Goal: Task Accomplishment & Management: Manage account settings

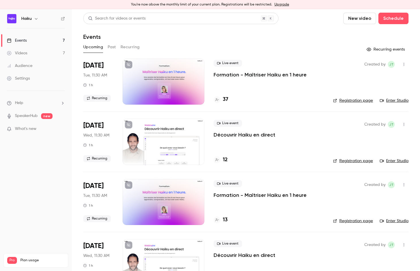
click at [24, 39] on div "Events" at bounding box center [17, 41] width 20 height 6
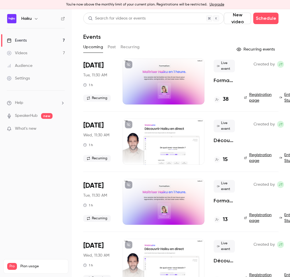
click at [125, 47] on button "Recurring" at bounding box center [130, 47] width 19 height 9
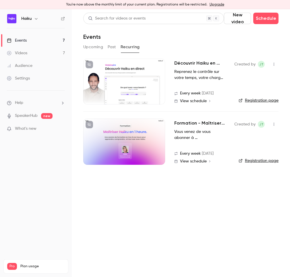
click at [139, 133] on div at bounding box center [124, 142] width 82 height 46
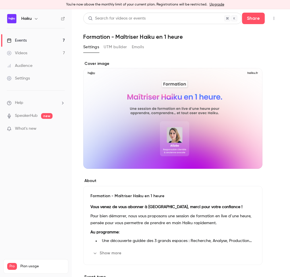
click at [169, 101] on div "Cover image" at bounding box center [172, 115] width 179 height 108
click at [0, 0] on input "Cover image" at bounding box center [0, 0] width 0 height 0
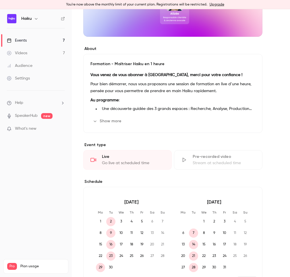
scroll to position [138, 0]
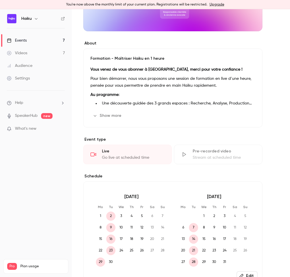
click at [124, 158] on div "Go live at scheduled time" at bounding box center [133, 158] width 63 height 6
click at [27, 52] on div "Videos" at bounding box center [17, 53] width 20 height 6
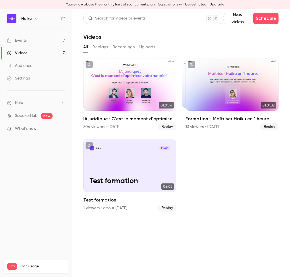
click at [24, 43] on div "Events" at bounding box center [17, 41] width 20 height 6
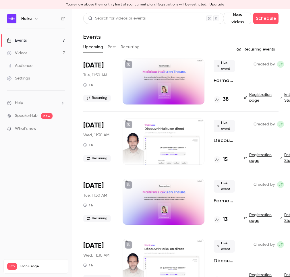
click at [20, 77] on div "Settings" at bounding box center [18, 79] width 23 height 6
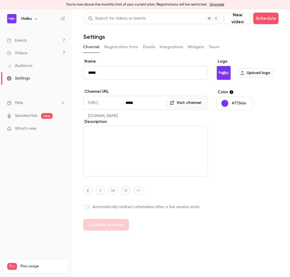
click at [126, 47] on button "Registration form" at bounding box center [121, 47] width 34 height 9
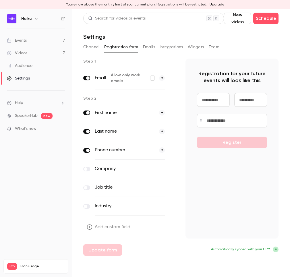
click at [149, 49] on button "Emails" at bounding box center [149, 47] width 12 height 9
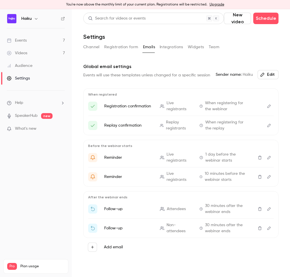
click at [170, 48] on button "Integrations" at bounding box center [172, 47] width 24 height 9
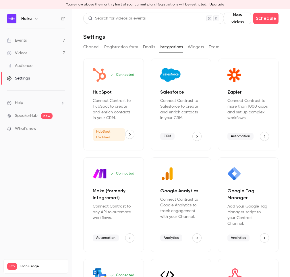
click at [192, 49] on button "Widgets" at bounding box center [196, 47] width 16 height 9
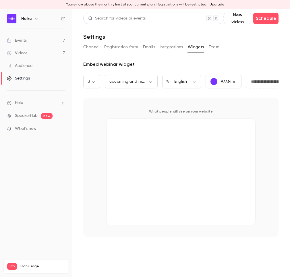
click at [211, 45] on button "Team" at bounding box center [214, 47] width 11 height 9
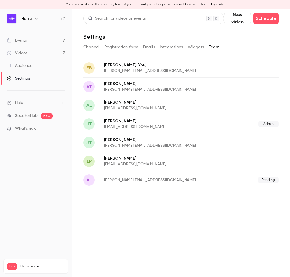
click at [95, 48] on button "Channel" at bounding box center [91, 47] width 16 height 9
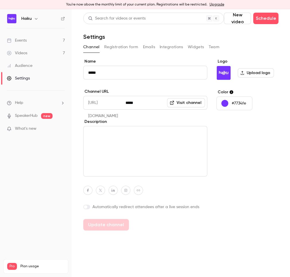
click at [16, 57] on link "Videos 7" at bounding box center [36, 53] width 72 height 13
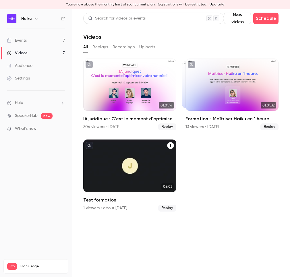
click at [126, 152] on div "Haiku [DATE] Test formation" at bounding box center [129, 166] width 93 height 52
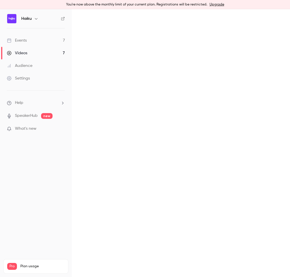
click at [126, 152] on main at bounding box center [181, 143] width 218 height 268
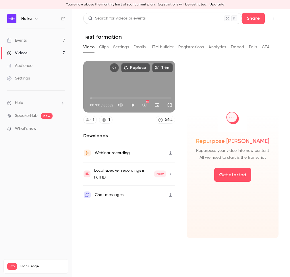
click at [119, 81] on div "Replace Trim 00:00 00:00 / 05:02 HD" at bounding box center [129, 87] width 92 height 52
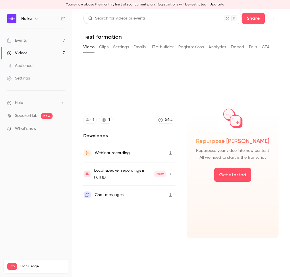
click at [109, 49] on div "Video Clips Settings Emails UTM builder Registrations Analytics Embed Polls CTA" at bounding box center [176, 47] width 186 height 9
type input "*"
click at [105, 47] on button "Clips" at bounding box center [103, 47] width 9 height 9
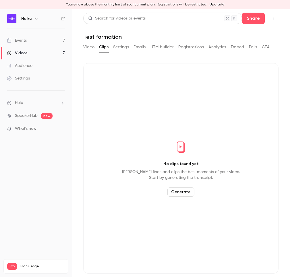
click at [123, 47] on button "Settings" at bounding box center [121, 47] width 16 height 9
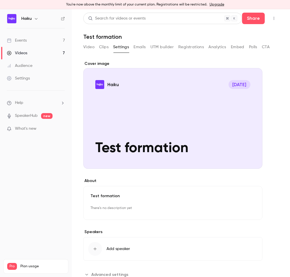
click at [142, 47] on button "Emails" at bounding box center [140, 47] width 12 height 9
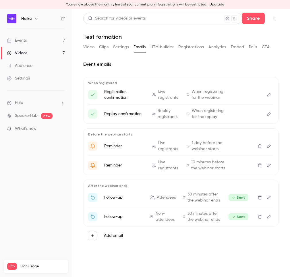
click at [160, 49] on button "UTM builder" at bounding box center [162, 47] width 23 height 9
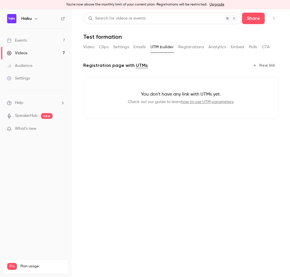
click at [193, 47] on button "Registrations" at bounding box center [191, 47] width 26 height 9
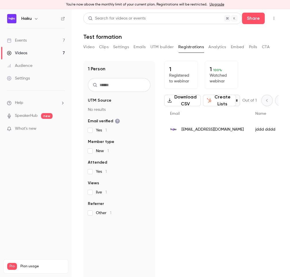
click at [106, 47] on button "Clips" at bounding box center [103, 47] width 9 height 9
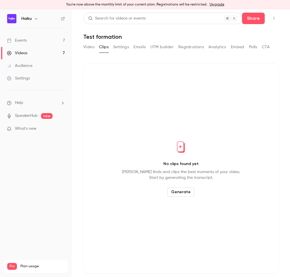
click at [86, 47] on button "Video" at bounding box center [88, 47] width 11 height 9
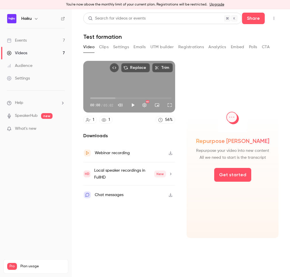
click at [124, 45] on button "Settings" at bounding box center [121, 47] width 16 height 9
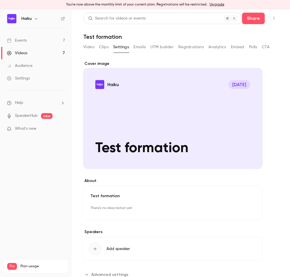
click at [20, 54] on div "Videos" at bounding box center [17, 53] width 20 height 6
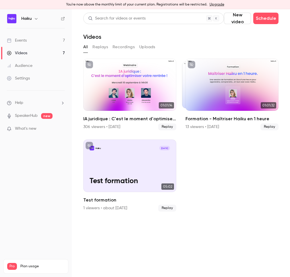
click at [26, 42] on div "Events" at bounding box center [17, 41] width 20 height 6
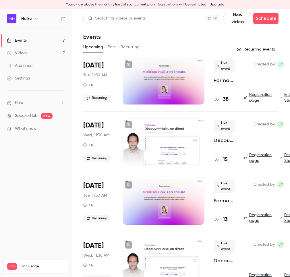
click at [162, 80] on div at bounding box center [164, 82] width 82 height 46
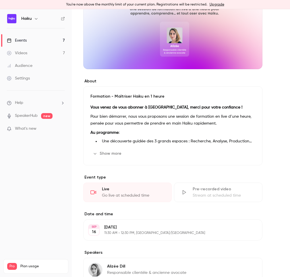
scroll to position [113, 0]
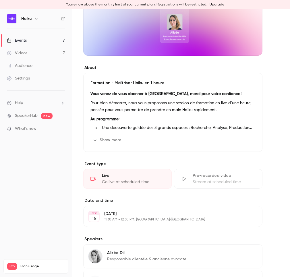
click at [145, 179] on div "Go live at scheduled time" at bounding box center [133, 182] width 63 height 6
click at [117, 180] on div "Go live at scheduled time" at bounding box center [133, 182] width 63 height 6
click at [119, 172] on div "Live Go live at scheduled time" at bounding box center [127, 179] width 88 height 20
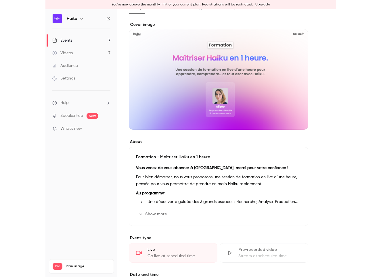
scroll to position [0, 0]
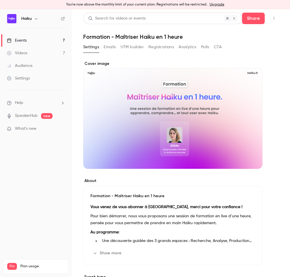
click at [108, 45] on button "Emails" at bounding box center [110, 47] width 12 height 9
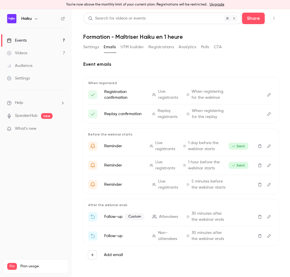
click at [135, 46] on button "UTM builder" at bounding box center [132, 47] width 23 height 9
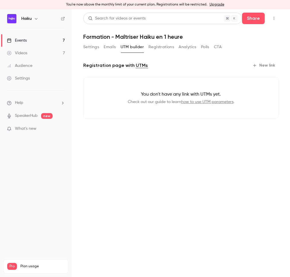
click at [163, 47] on button "Registrations" at bounding box center [162, 47] width 26 height 9
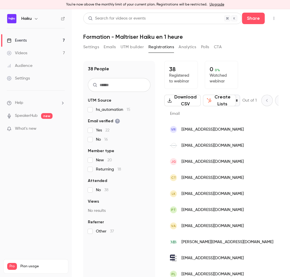
drag, startPoint x: 85, startPoint y: 48, endPoint x: 92, endPoint y: 46, distance: 7.5
click at [85, 48] on button "Settings" at bounding box center [91, 47] width 16 height 9
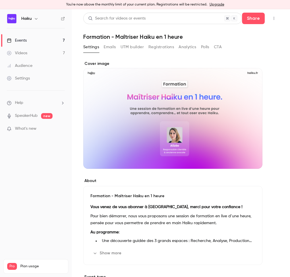
click at [37, 41] on link "Events 7" at bounding box center [36, 40] width 72 height 13
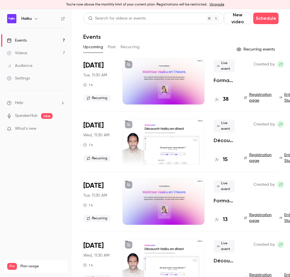
click at [26, 51] on div "Videos" at bounding box center [17, 53] width 20 height 6
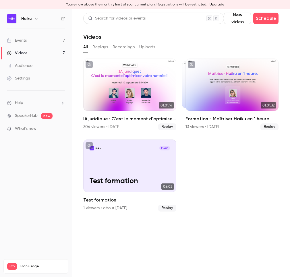
click at [34, 40] on link "Events 7" at bounding box center [36, 40] width 72 height 13
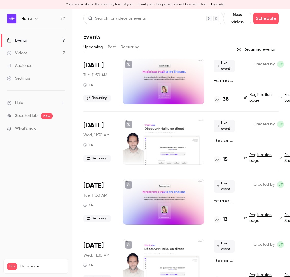
click at [34, 40] on link "Events 7" at bounding box center [36, 40] width 72 height 13
click at [223, 65] on span "Live event" at bounding box center [224, 66] width 21 height 13
click at [220, 80] on p "Formation - Maîtriser Haiku en 1 heure" at bounding box center [224, 80] width 21 height 7
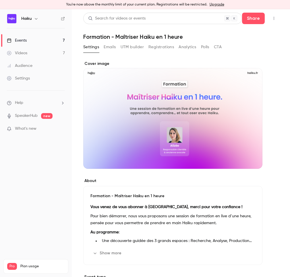
click at [164, 45] on button "Registrations" at bounding box center [162, 47] width 26 height 9
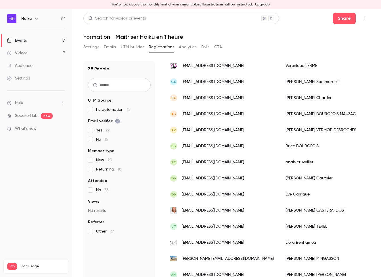
scroll to position [451, 0]
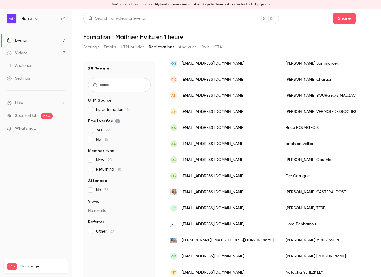
click at [190, 49] on button "Analytics" at bounding box center [188, 47] width 18 height 9
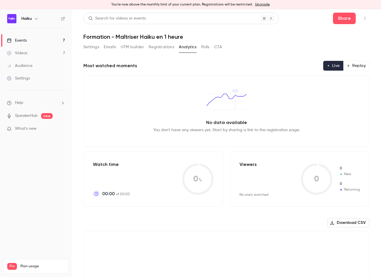
click at [203, 48] on button "Polls" at bounding box center [205, 47] width 8 height 9
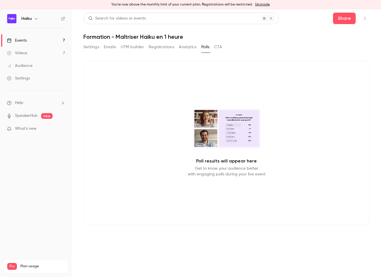
click at [217, 47] on button "CTA" at bounding box center [218, 47] width 8 height 9
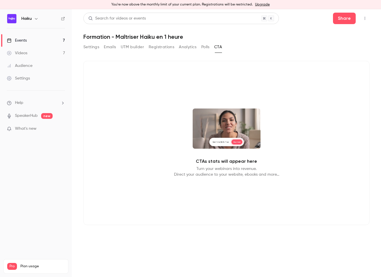
click at [141, 48] on button "UTM builder" at bounding box center [132, 47] width 23 height 9
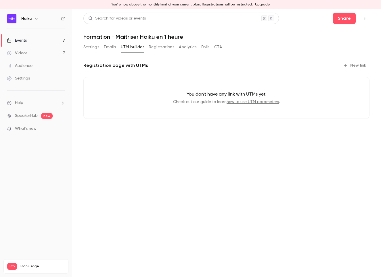
click at [110, 47] on button "Emails" at bounding box center [110, 47] width 12 height 9
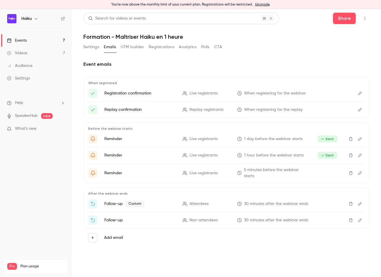
click at [90, 47] on button "Settings" at bounding box center [91, 47] width 16 height 9
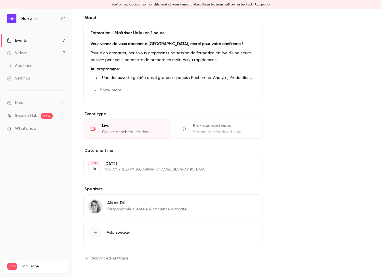
scroll to position [166, 0]
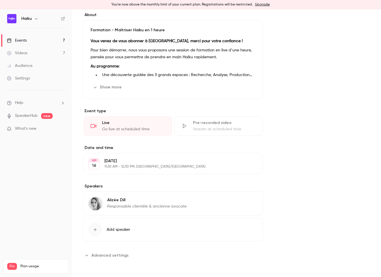
click at [119, 254] on span "Advanced settings" at bounding box center [109, 255] width 37 height 6
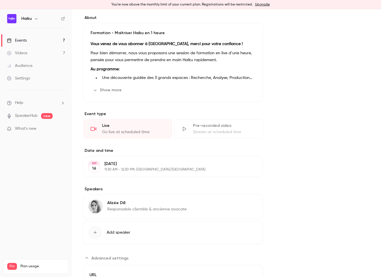
scroll to position [131, 0]
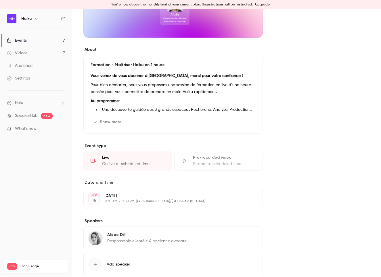
click at [110, 122] on button "Show more" at bounding box center [107, 121] width 34 height 9
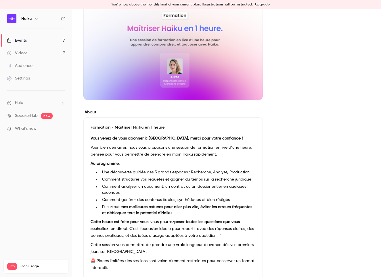
scroll to position [0, 0]
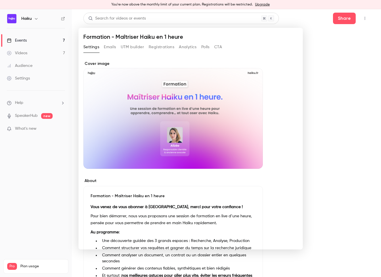
click at [29, 169] on div at bounding box center [190, 138] width 381 height 277
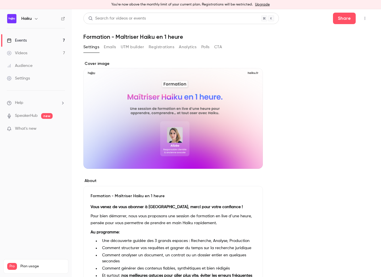
click at [57, 42] on link "Events 7" at bounding box center [36, 40] width 72 height 13
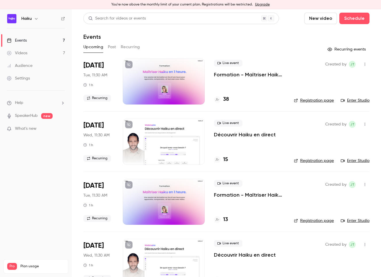
click at [164, 81] on div at bounding box center [164, 82] width 82 height 46
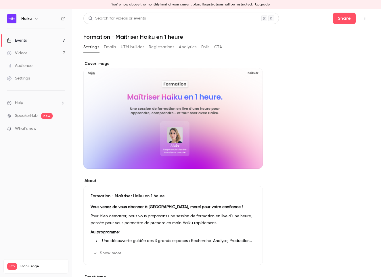
click at [23, 38] on div "Events" at bounding box center [17, 41] width 20 height 6
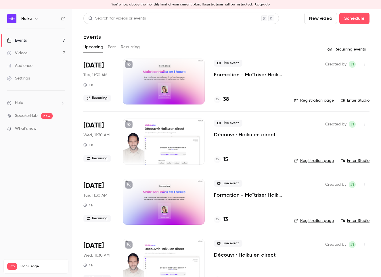
click at [224, 65] on span "Live event" at bounding box center [228, 63] width 28 height 7
click at [98, 50] on button "Upcoming" at bounding box center [93, 47] width 20 height 9
click at [290, 99] on link "Enter Studio" at bounding box center [354, 101] width 29 height 6
